Goal: Information Seeking & Learning: Learn about a topic

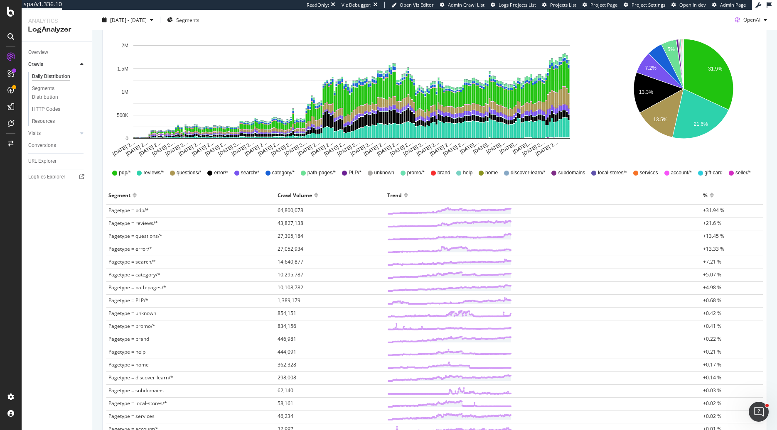
scroll to position [126, 0]
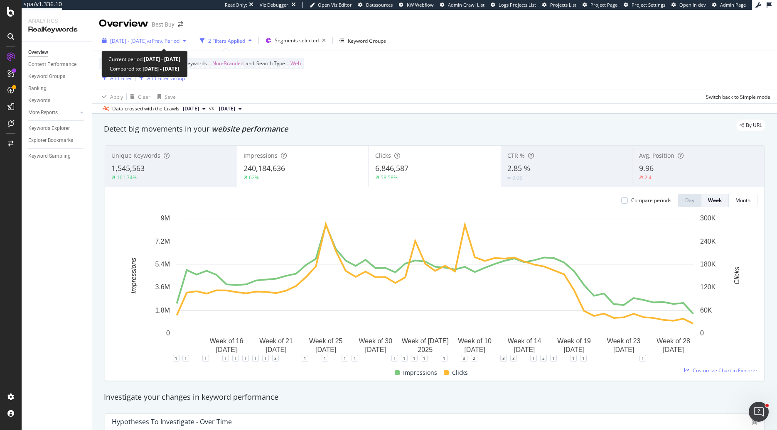
click at [147, 42] on span "[DATE] - [DATE]" at bounding box center [128, 40] width 37 height 7
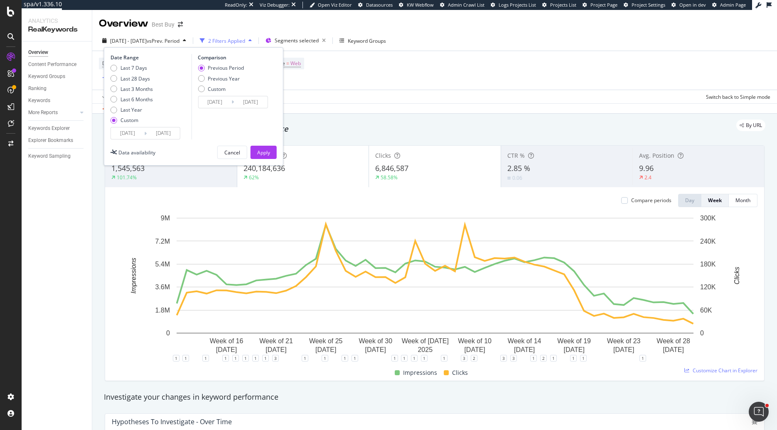
click at [120, 130] on input "2024/08/16" at bounding box center [127, 134] width 33 height 12
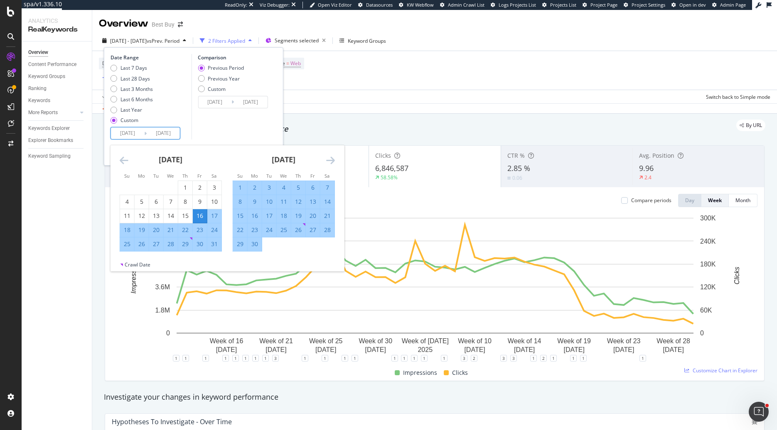
click at [123, 161] on icon "Move backward to switch to the previous month." at bounding box center [124, 160] width 9 height 10
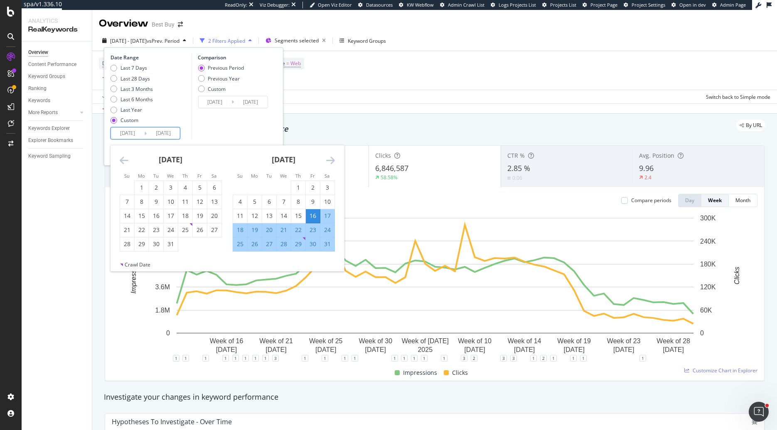
click at [123, 161] on icon "Move backward to switch to the previous month." at bounding box center [124, 160] width 9 height 10
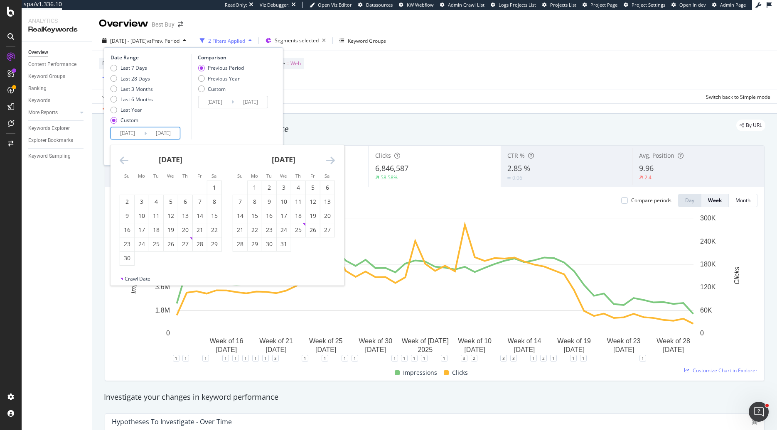
click at [123, 161] on icon "Move backward to switch to the previous month." at bounding box center [124, 160] width 9 height 10
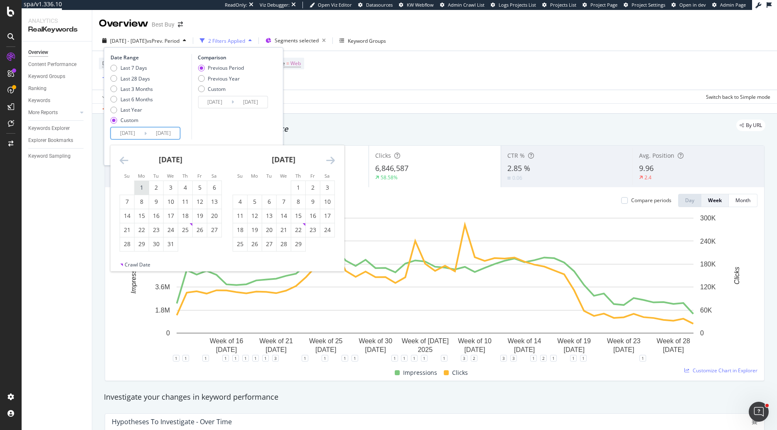
click at [142, 187] on div "1" at bounding box center [142, 188] width 14 height 8
type input "2024/01/01"
type input "2022/05/17"
type input "2023/12/31"
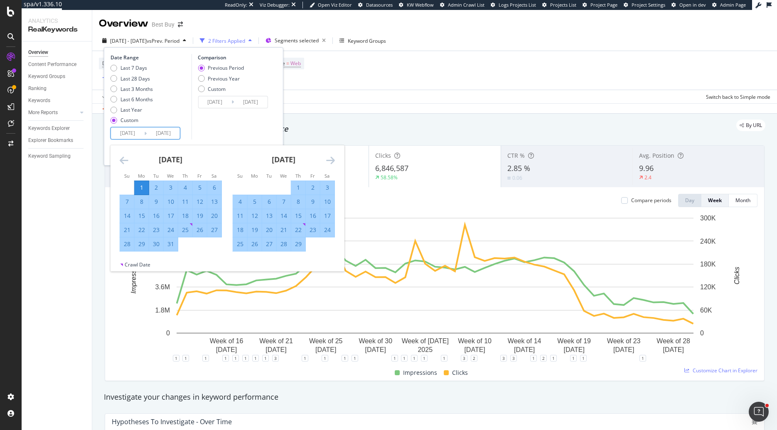
click at [175, 135] on input "2025/08/15" at bounding box center [163, 134] width 33 height 12
click at [328, 158] on icon "Move forward to switch to the next month." at bounding box center [330, 160] width 9 height 10
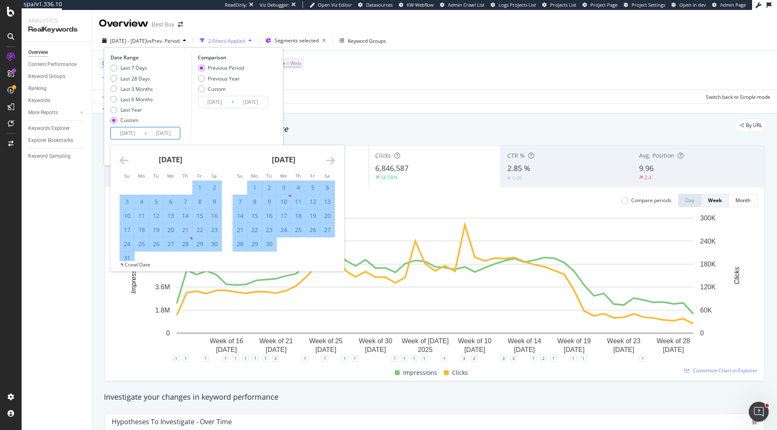
click at [328, 158] on icon "Move forward to switch to the next month." at bounding box center [330, 160] width 9 height 10
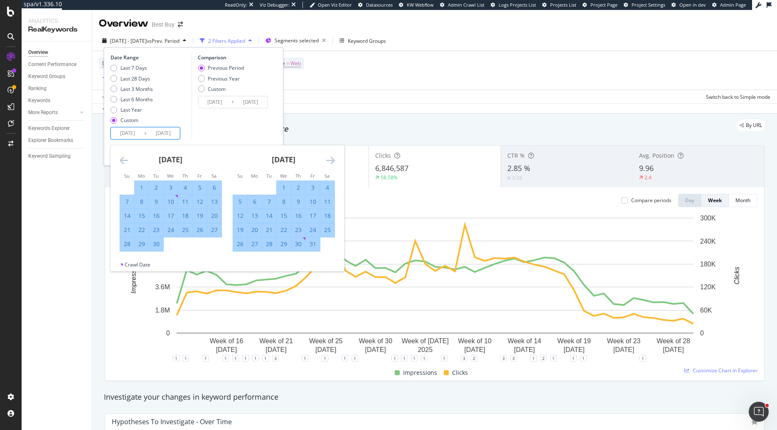
click at [328, 158] on icon "Move forward to switch to the next month." at bounding box center [330, 160] width 9 height 10
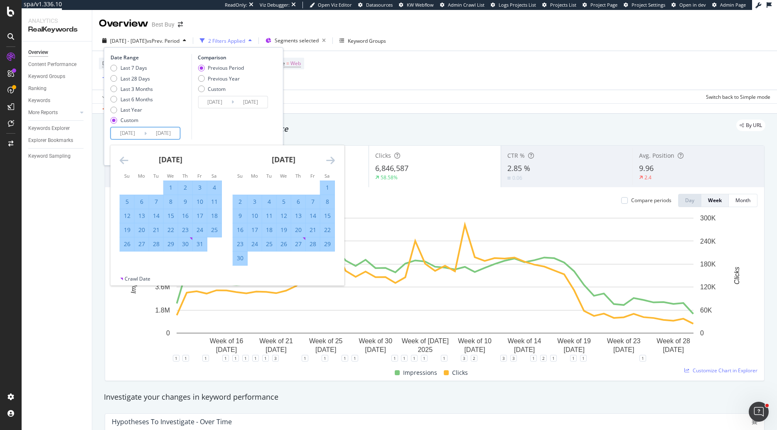
click at [328, 158] on icon "Move forward to switch to the next month." at bounding box center [330, 160] width 9 height 10
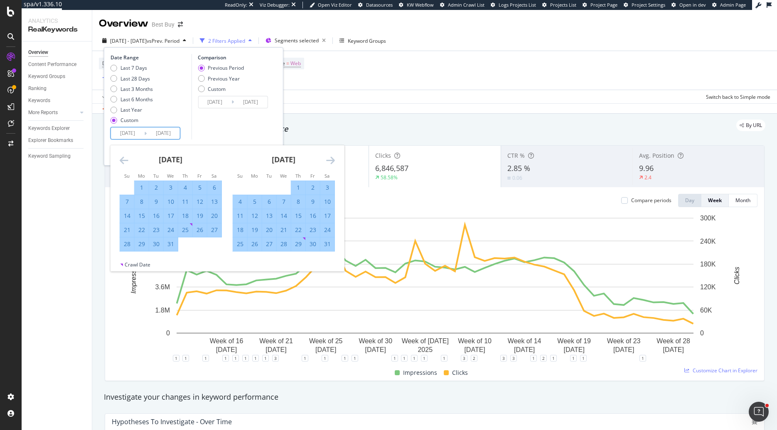
click at [328, 158] on icon "Move forward to switch to the next month." at bounding box center [330, 160] width 9 height 10
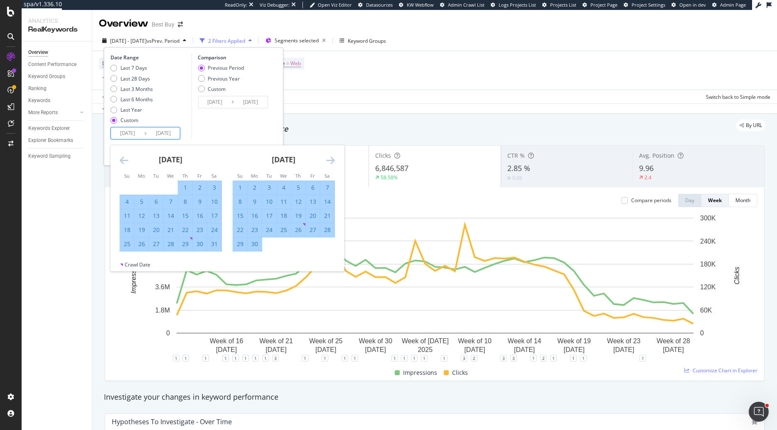
click at [328, 158] on icon "Move forward to switch to the next month." at bounding box center [330, 160] width 9 height 10
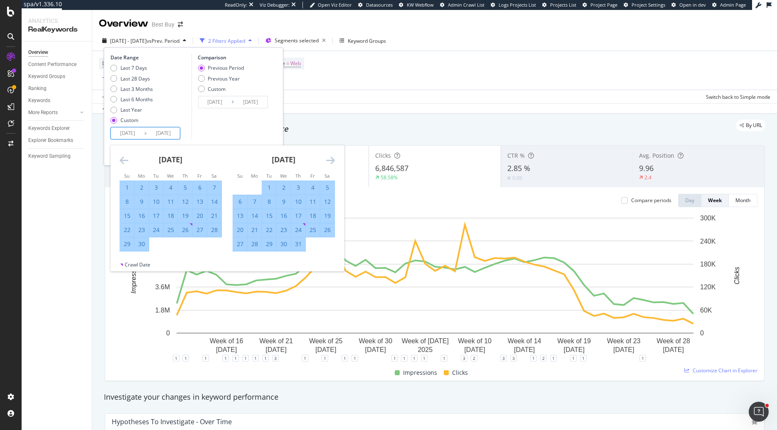
click at [328, 158] on icon "Move forward to switch to the next month." at bounding box center [330, 160] width 9 height 10
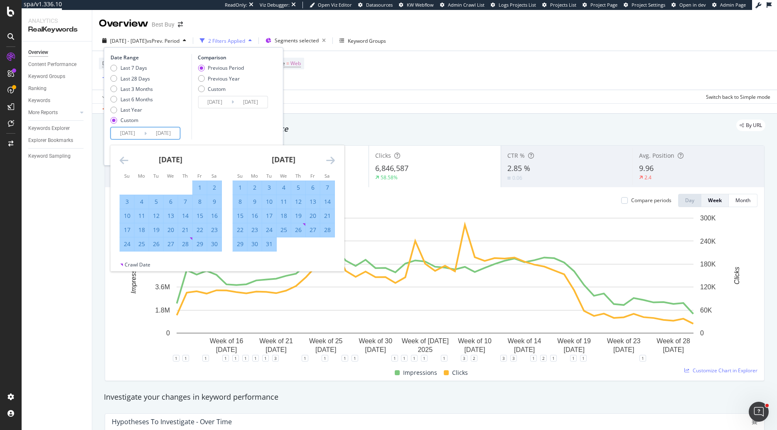
click at [328, 158] on icon "Move forward to switch to the next month." at bounding box center [330, 160] width 9 height 10
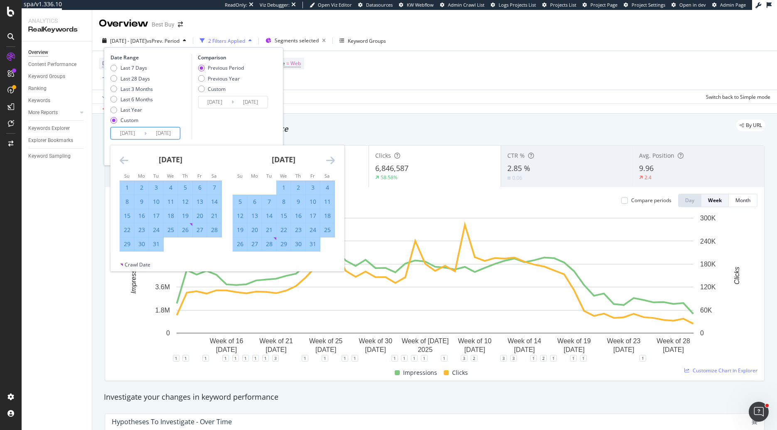
click at [328, 158] on icon "Move forward to switch to the next month." at bounding box center [330, 160] width 9 height 10
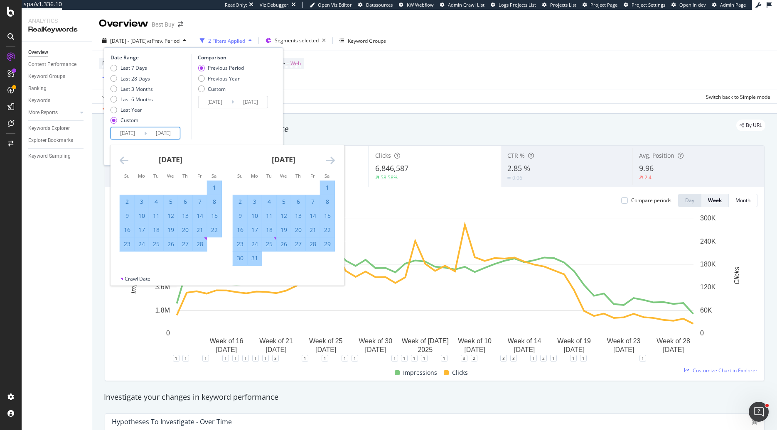
click at [328, 158] on icon "Move forward to switch to the next month." at bounding box center [330, 160] width 9 height 10
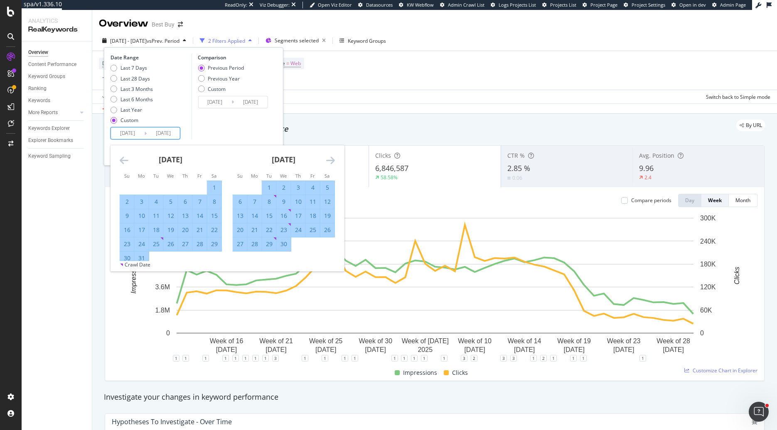
click at [328, 158] on icon "Move forward to switch to the next month." at bounding box center [330, 160] width 9 height 10
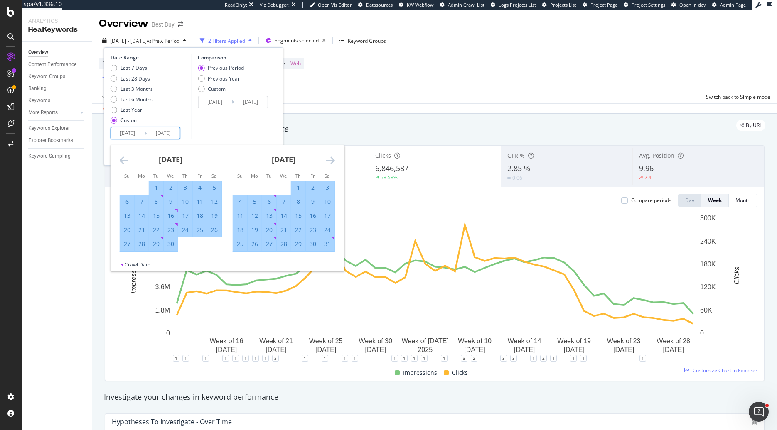
click at [328, 158] on icon "Move forward to switch to the next month." at bounding box center [330, 160] width 9 height 10
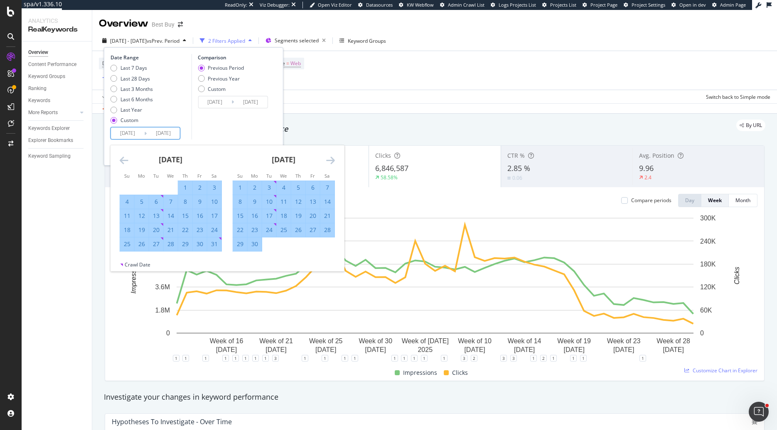
click at [328, 158] on icon "Move forward to switch to the next month." at bounding box center [330, 160] width 9 height 10
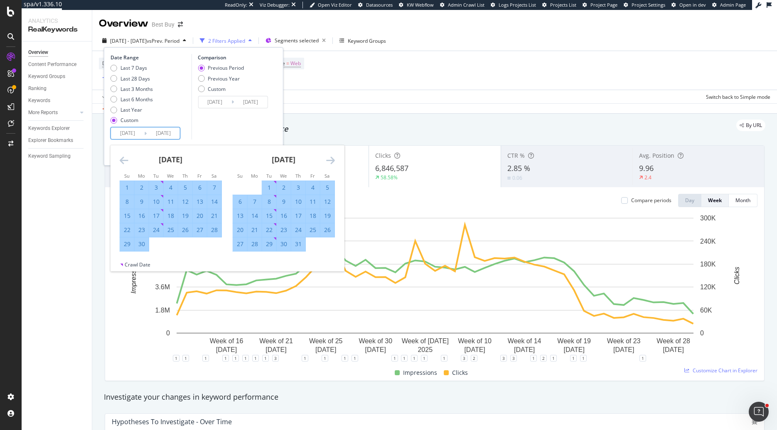
click at [328, 158] on icon "Move forward to switch to the next month." at bounding box center [330, 160] width 9 height 10
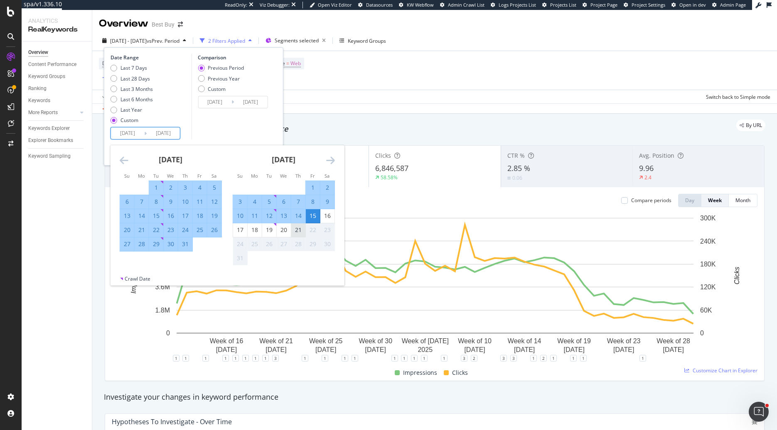
click at [294, 227] on div "21" at bounding box center [298, 230] width 14 height 8
type input "2025/08/21"
type input "2022/05/11"
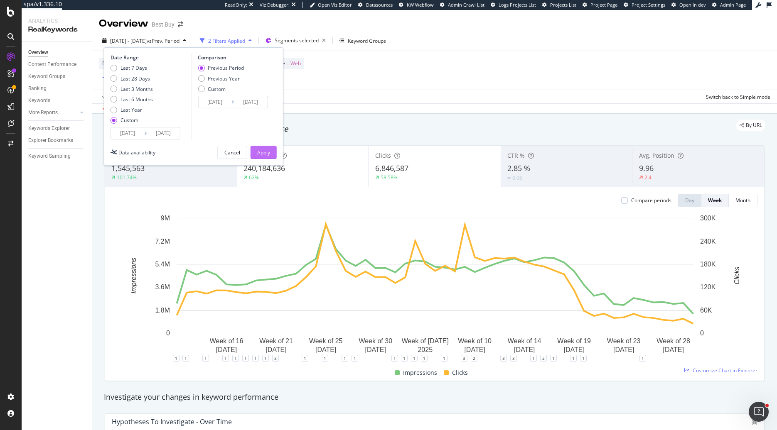
click at [267, 152] on div "Apply" at bounding box center [263, 152] width 13 height 7
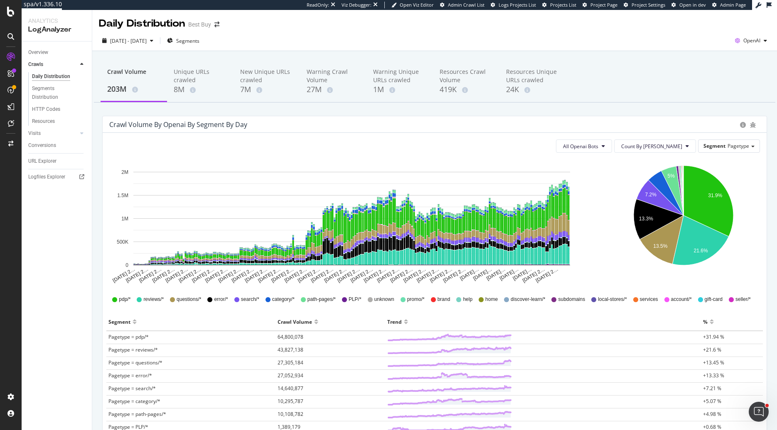
scroll to position [126, 0]
click at [309, 157] on div "All Openai Bots Count By Day Segment Pagetype Hold CMD (⌘) while clicking to fi…" at bounding box center [435, 375] width 664 height 485
click at [598, 149] on span "All Openai Bots" at bounding box center [580, 146] width 35 height 7
click at [611, 204] on div "ChatGPT-User" at bounding box center [612, 208] width 49 height 12
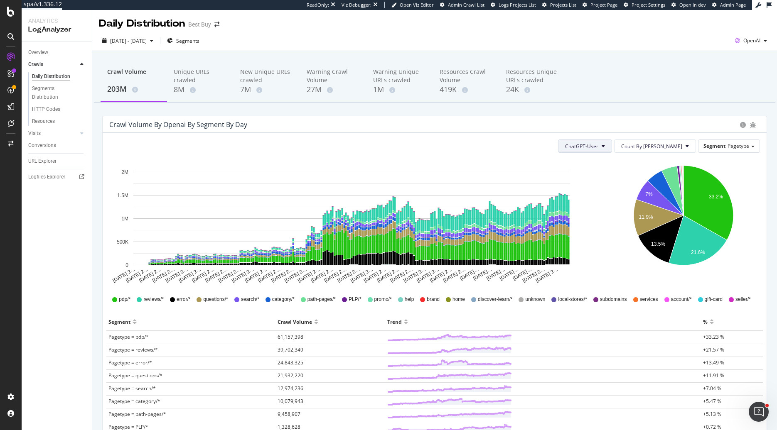
click at [598, 148] on span "ChatGPT-User" at bounding box center [581, 146] width 33 height 7
click at [613, 159] on span "All Openai Bots" at bounding box center [615, 162] width 35 height 7
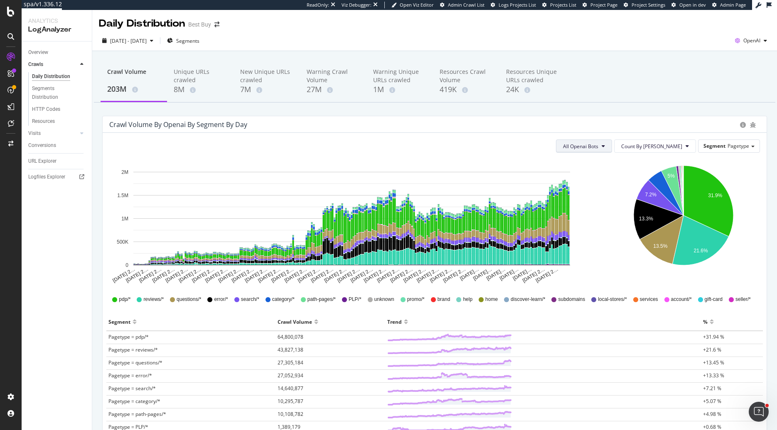
click at [598, 147] on span "All Openai Bots" at bounding box center [580, 146] width 35 height 7
click at [603, 177] on span "GPTBot" at bounding box center [613, 177] width 36 height 7
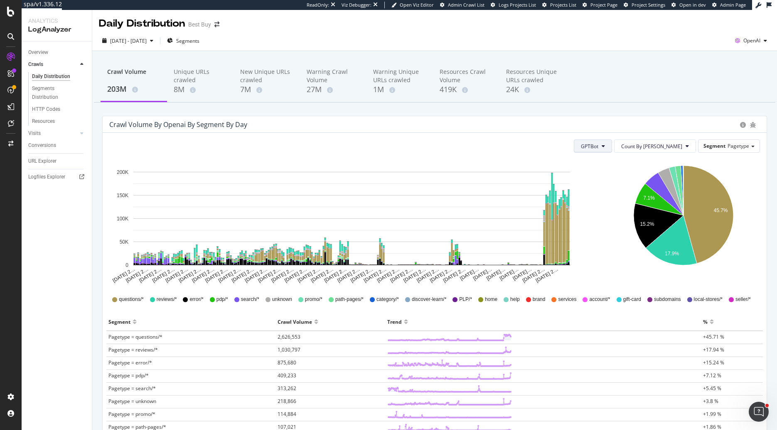
click at [598, 147] on span "GPTBot" at bounding box center [589, 146] width 17 height 7
click at [617, 189] on span "OAI-SearchBot" at bounding box center [630, 192] width 35 height 7
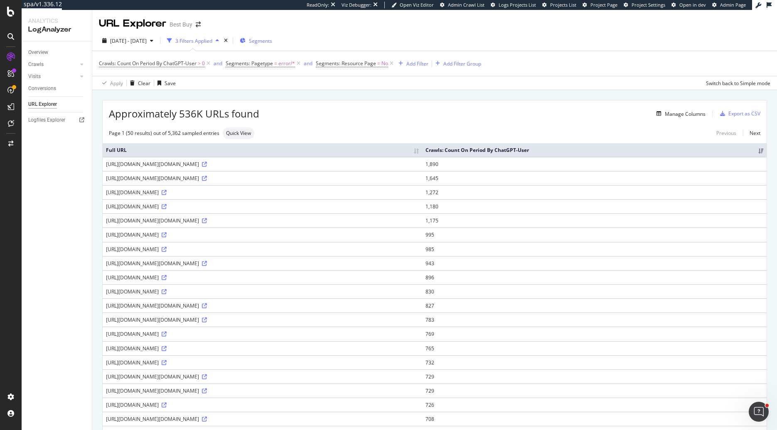
click at [272, 41] on span "Segments" at bounding box center [260, 40] width 23 height 7
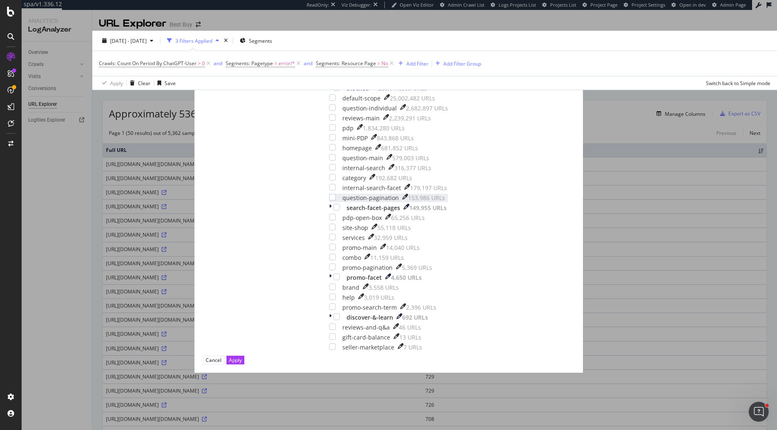
scroll to position [122, 0]
click at [296, 60] on icon "times" at bounding box center [294, 56] width 5 height 8
